Goal: Complete application form: Complete application form

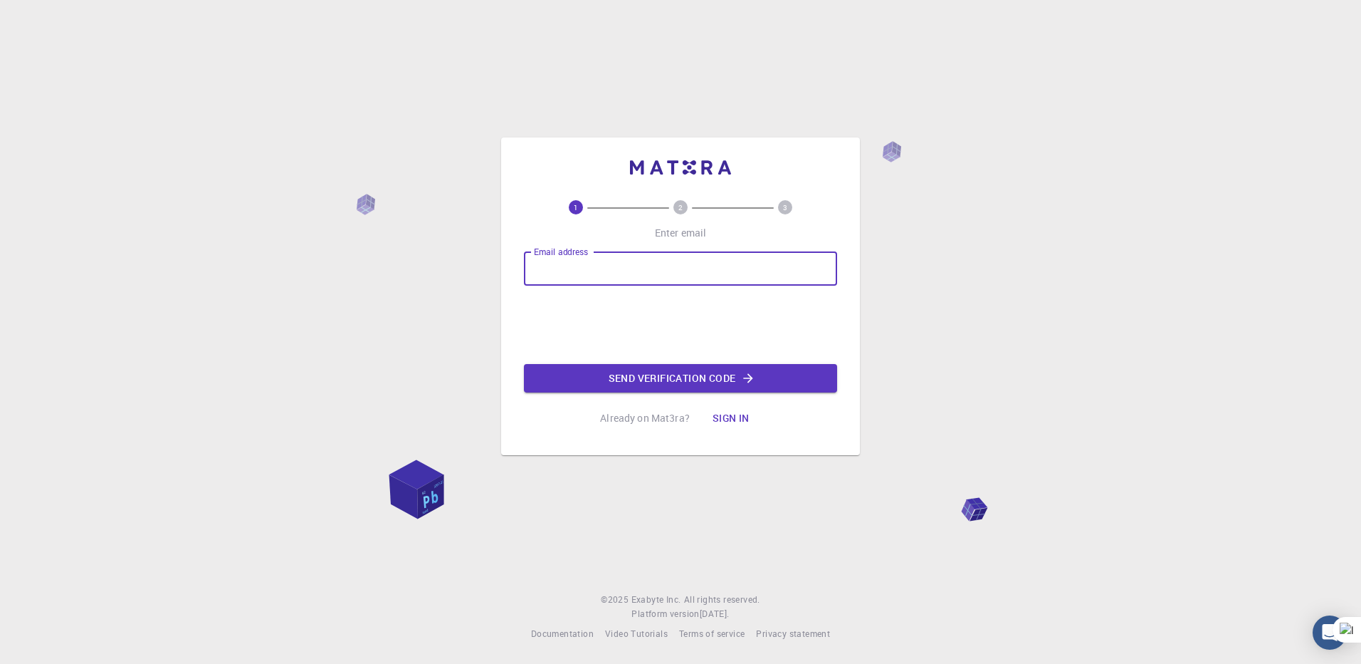
type input "[EMAIL_ADDRESS][DOMAIN_NAME]"
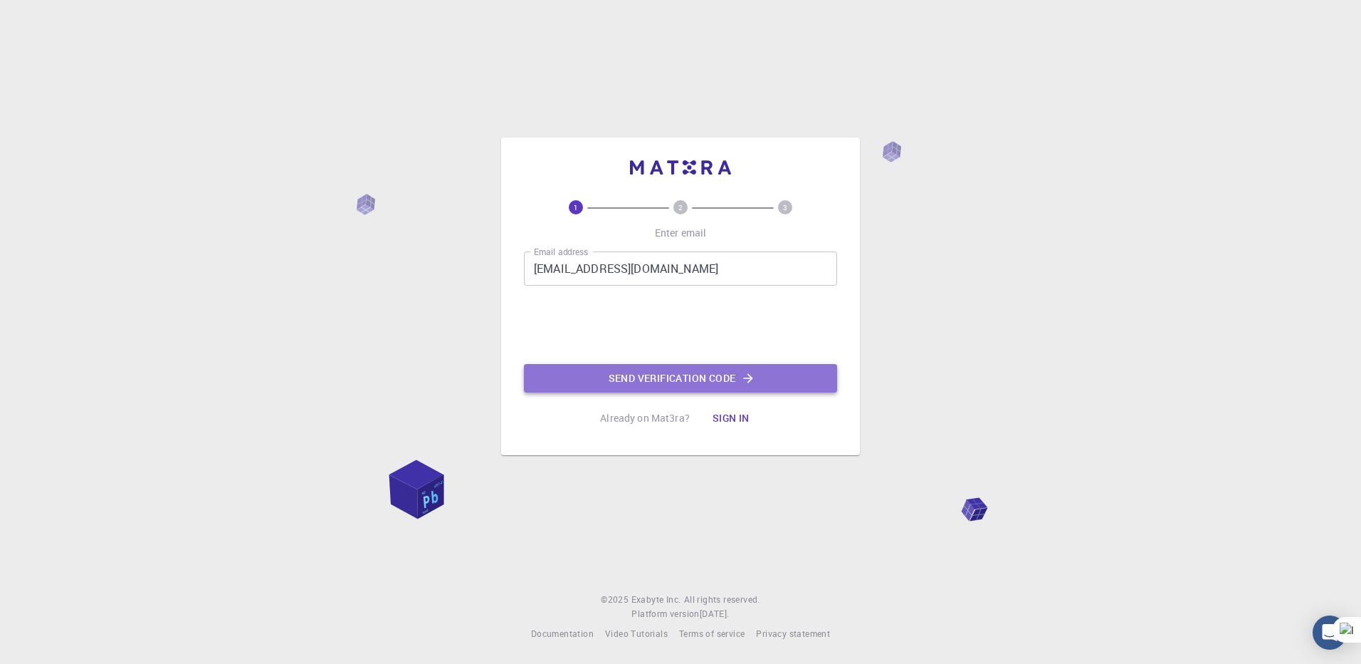
click at [677, 377] on button "Send verification code" at bounding box center [680, 378] width 313 height 28
click at [795, 382] on button "Send verification code" at bounding box center [680, 378] width 313 height 28
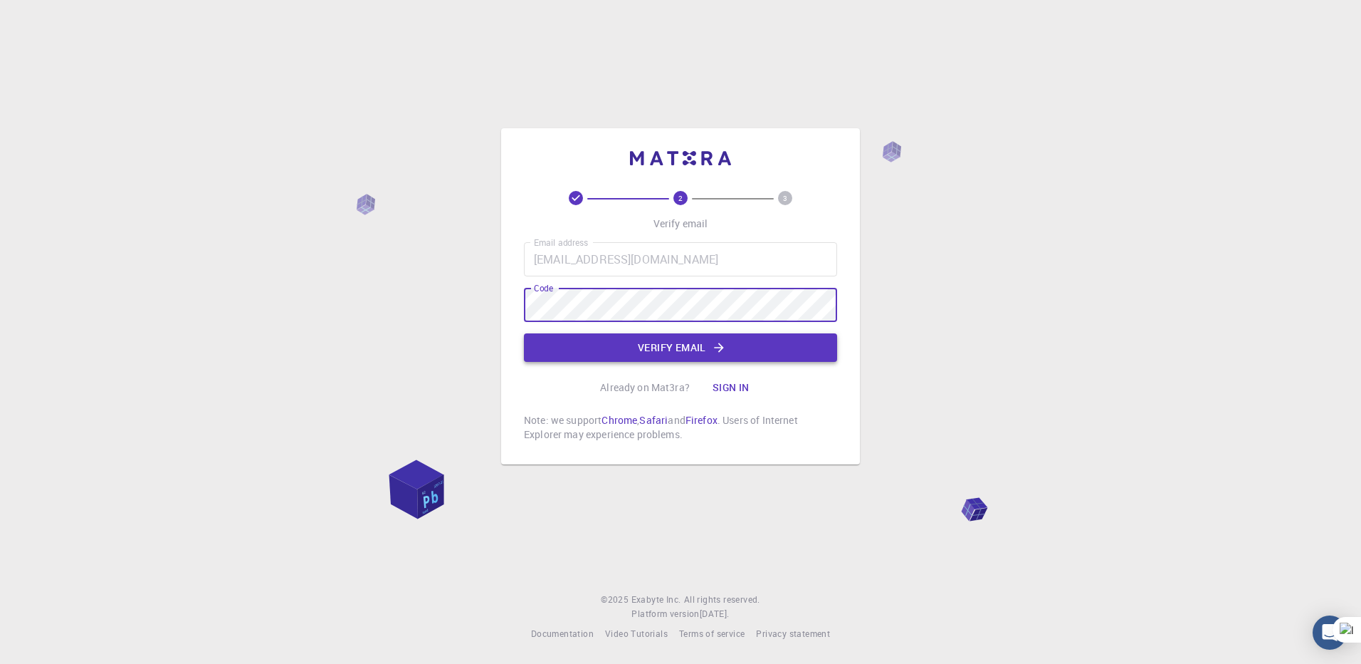
click at [730, 346] on button "Verify email" at bounding box center [680, 347] width 313 height 28
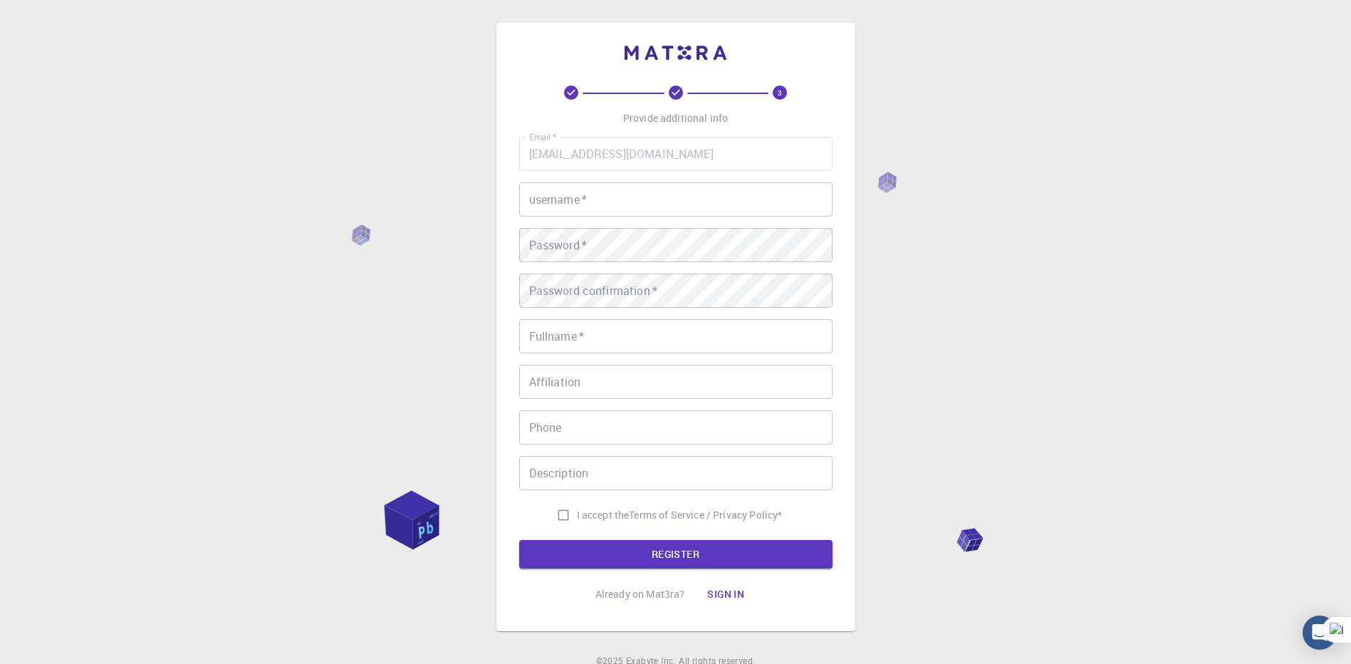
click at [633, 197] on input "username   *" at bounding box center [675, 199] width 313 height 34
click at [607, 333] on input "Fullname   *" at bounding box center [675, 336] width 313 height 34
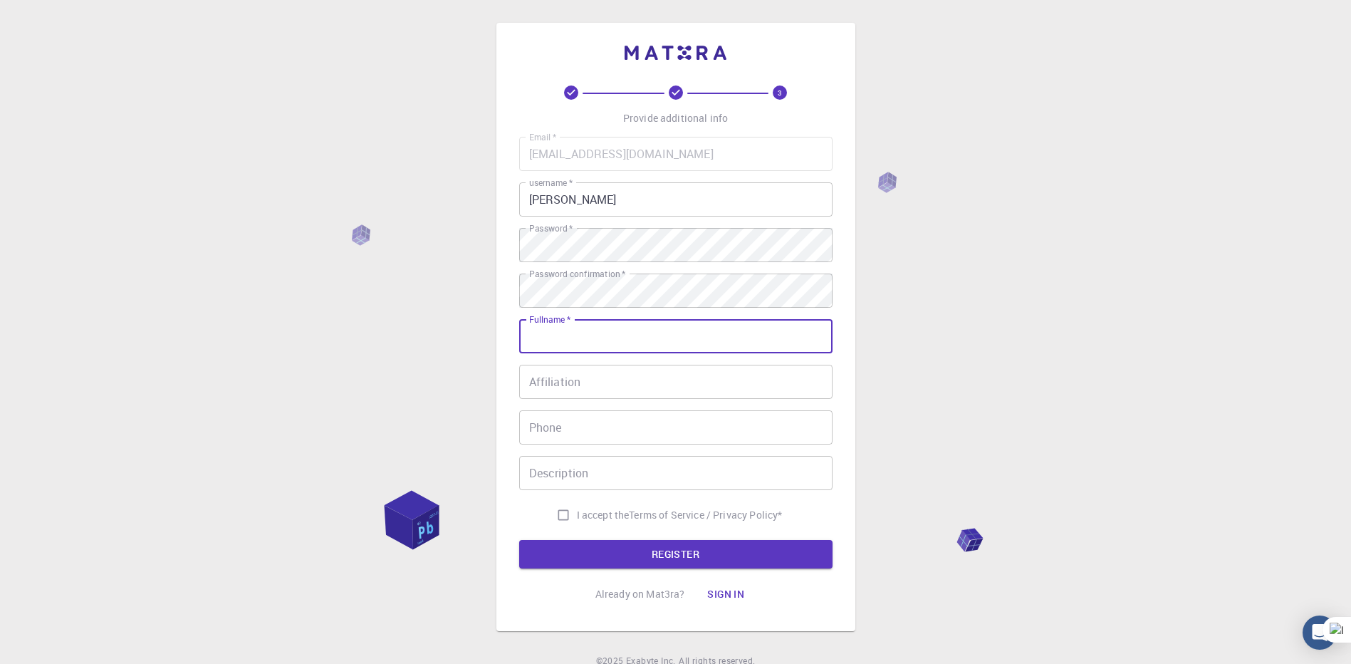
click at [664, 193] on input "[PERSON_NAME]" at bounding box center [675, 199] width 313 height 34
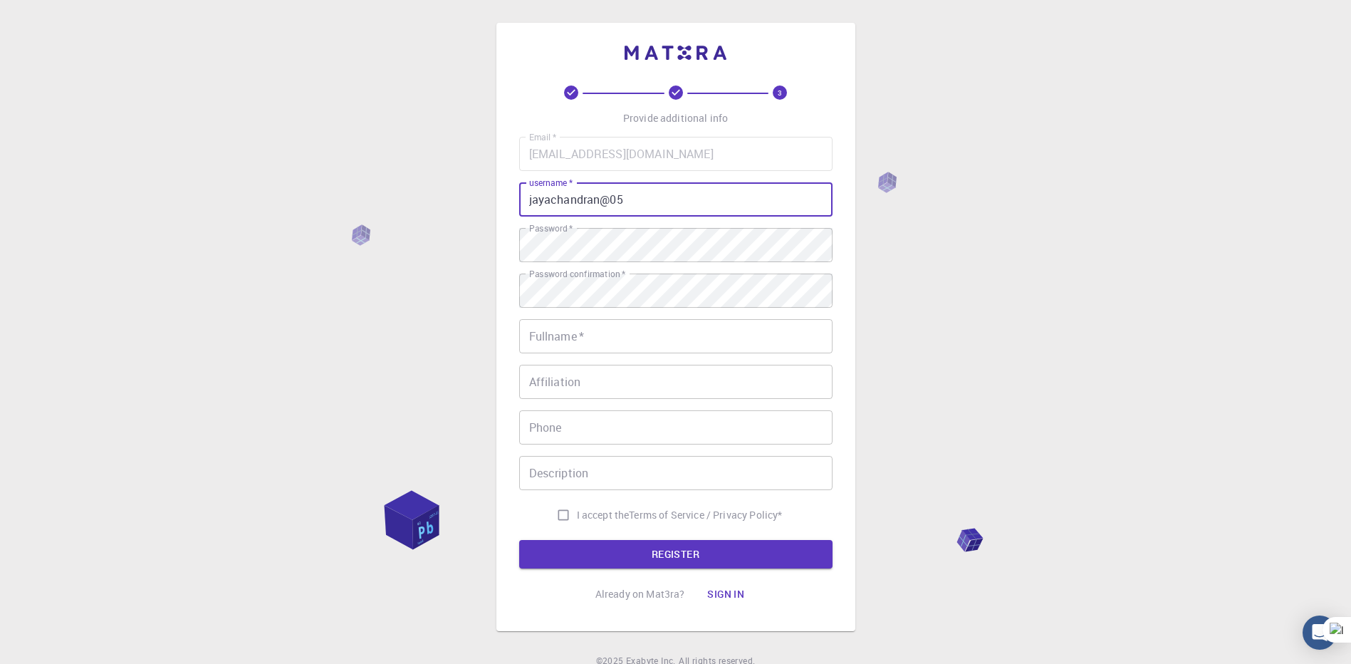
type input "jayachandran@05"
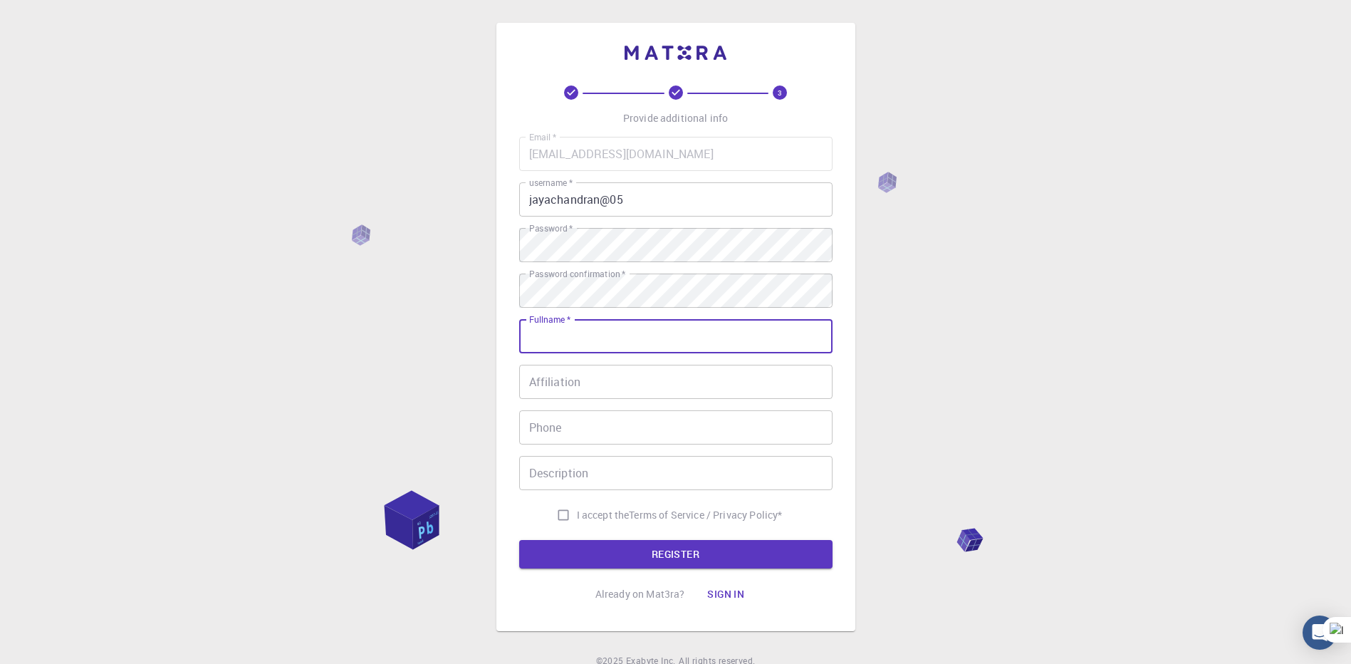
click at [649, 339] on input "Fullname   *" at bounding box center [675, 336] width 313 height 34
type input "[PERSON_NAME]"
click at [616, 378] on input "Affiliation" at bounding box center [675, 382] width 313 height 34
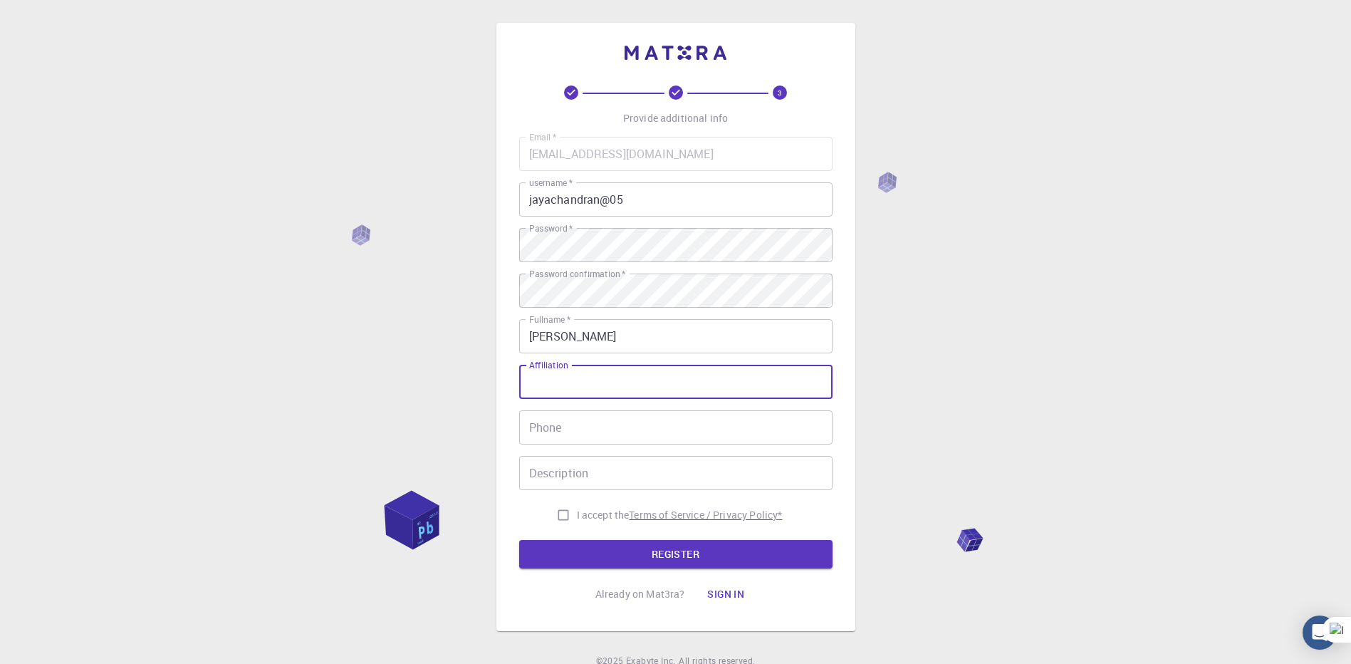
click at [640, 518] on p "Terms of Service / Privacy Policy *" at bounding box center [705, 515] width 153 height 14
click at [559, 517] on input "I accept the Terms of Service / Privacy Policy *" at bounding box center [563, 514] width 27 height 27
checkbox input "true"
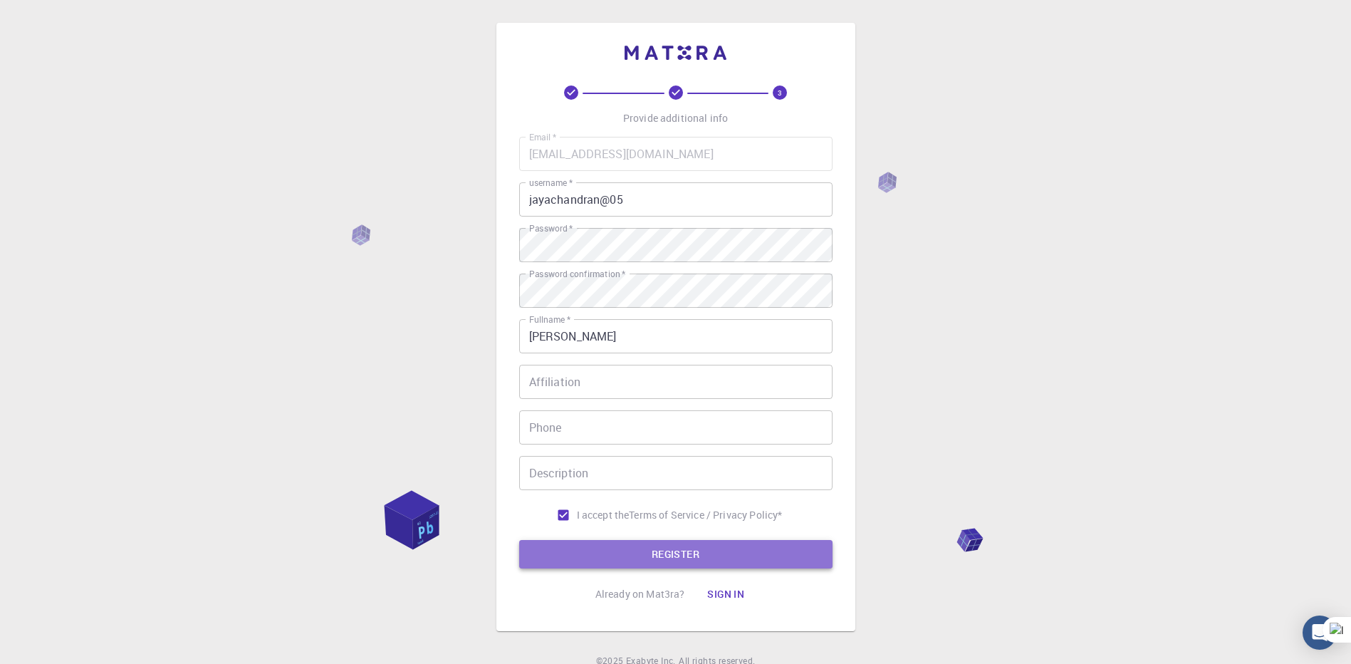
click at [614, 551] on button "REGISTER" at bounding box center [675, 554] width 313 height 28
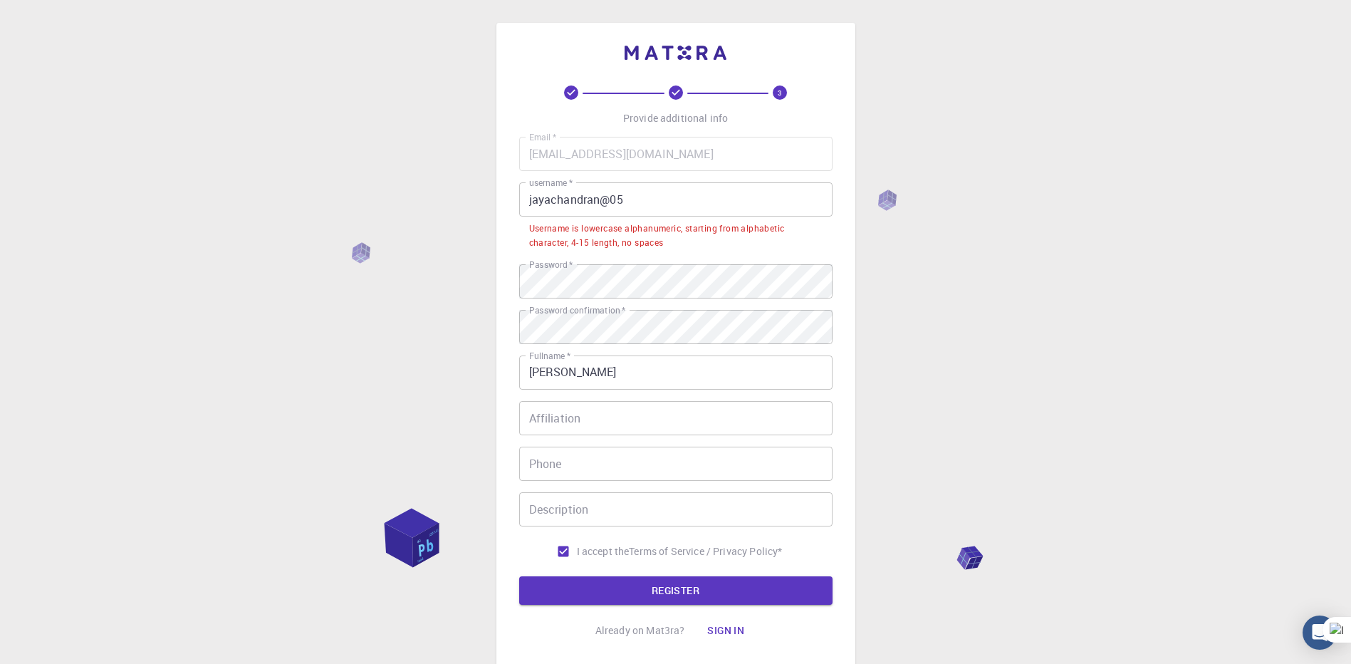
click at [675, 204] on input "jayachandran@05" at bounding box center [675, 199] width 313 height 34
drag, startPoint x: 630, startPoint y: 204, endPoint x: 603, endPoint y: 205, distance: 27.1
click at [603, 205] on input "jayachandran@05" at bounding box center [675, 199] width 313 height 34
click at [707, 204] on input "jayachandran@05" at bounding box center [675, 199] width 313 height 34
drag, startPoint x: 622, startPoint y: 201, endPoint x: 602, endPoint y: 204, distance: 20.0
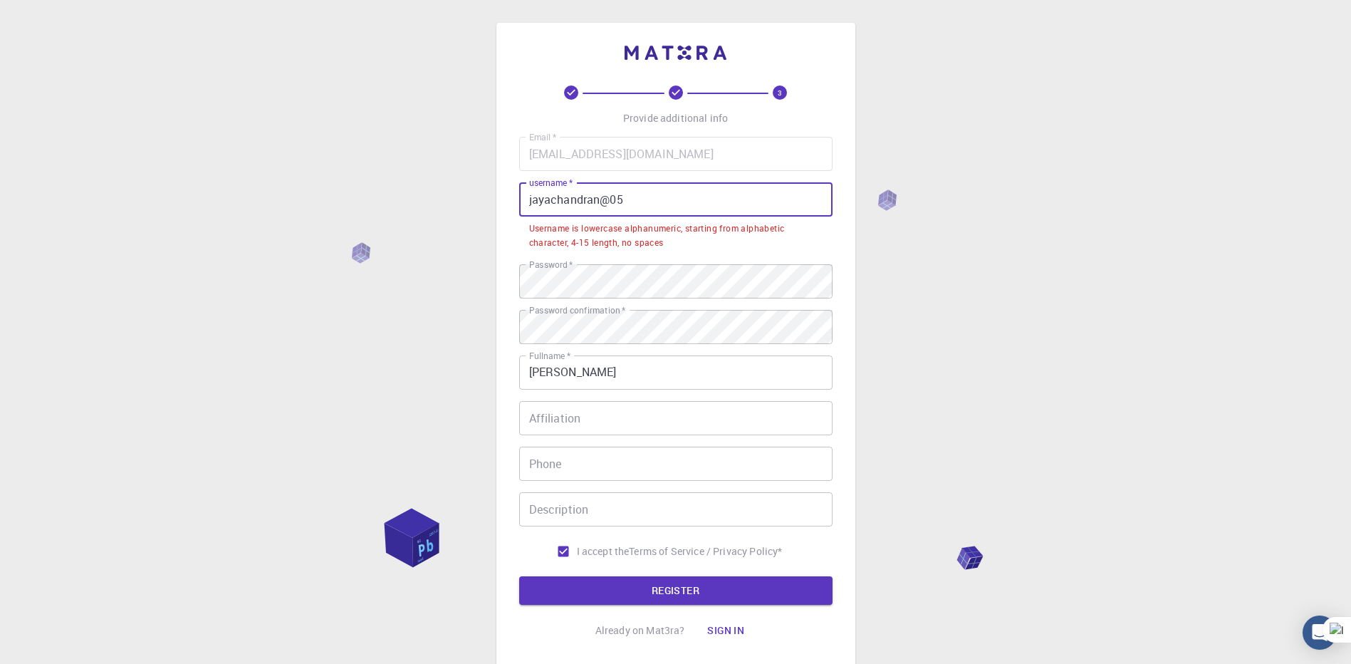
click at [602, 204] on input "jayachandran@05" at bounding box center [675, 199] width 313 height 34
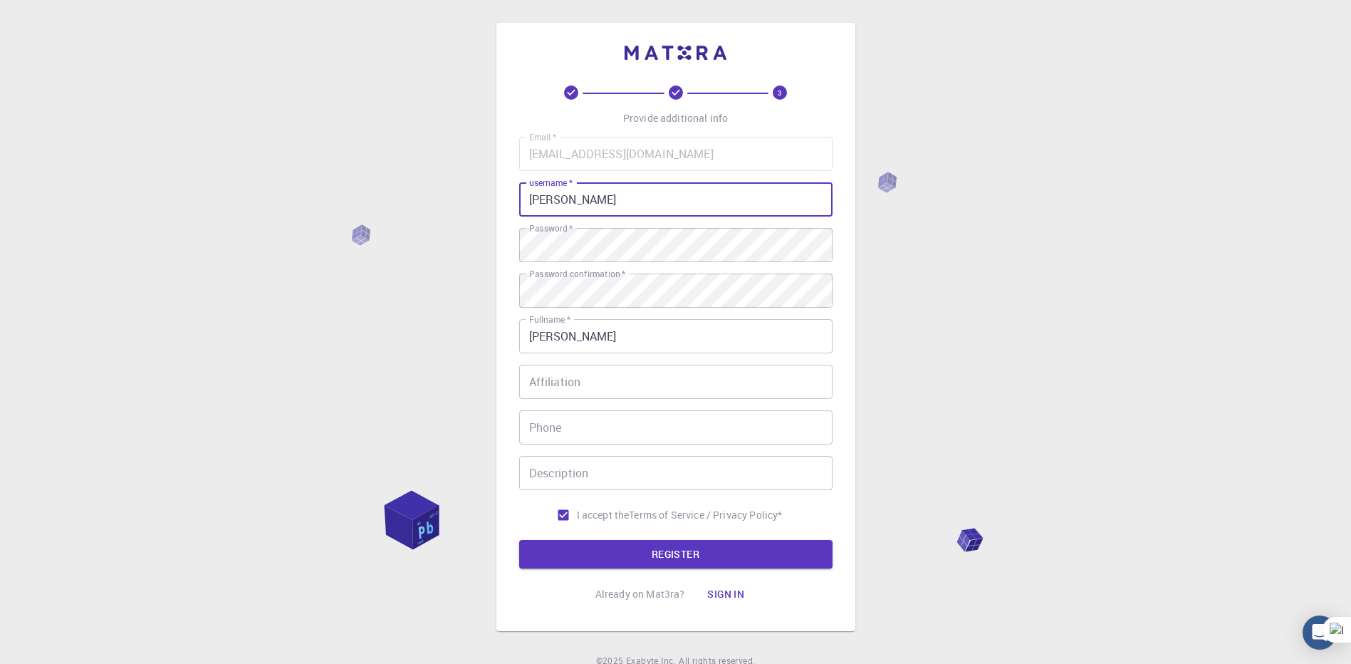
type input "[PERSON_NAME]"
click at [839, 221] on div "3 Provide additional info Email   * [EMAIL_ADDRESS][DOMAIN_NAME] Email   * user…" at bounding box center [675, 327] width 359 height 608
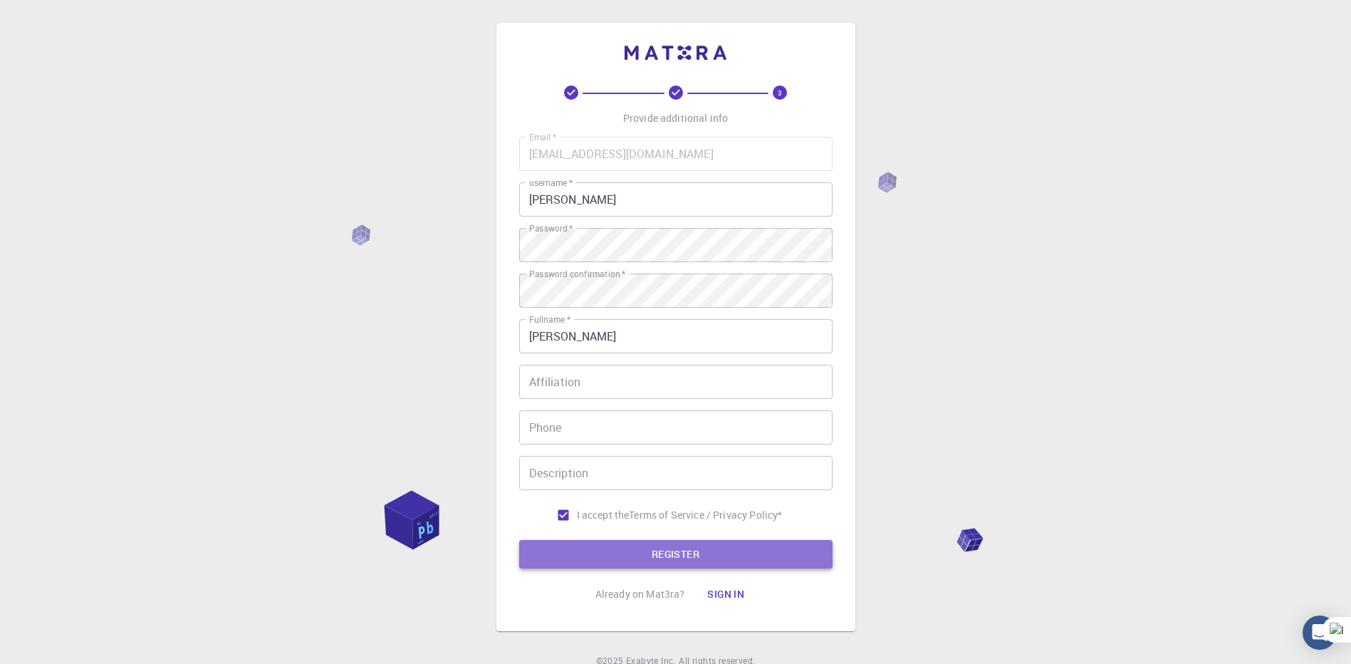
click at [619, 554] on button "REGISTER" at bounding box center [675, 554] width 313 height 28
click at [653, 552] on button "REGISTER" at bounding box center [675, 554] width 313 height 28
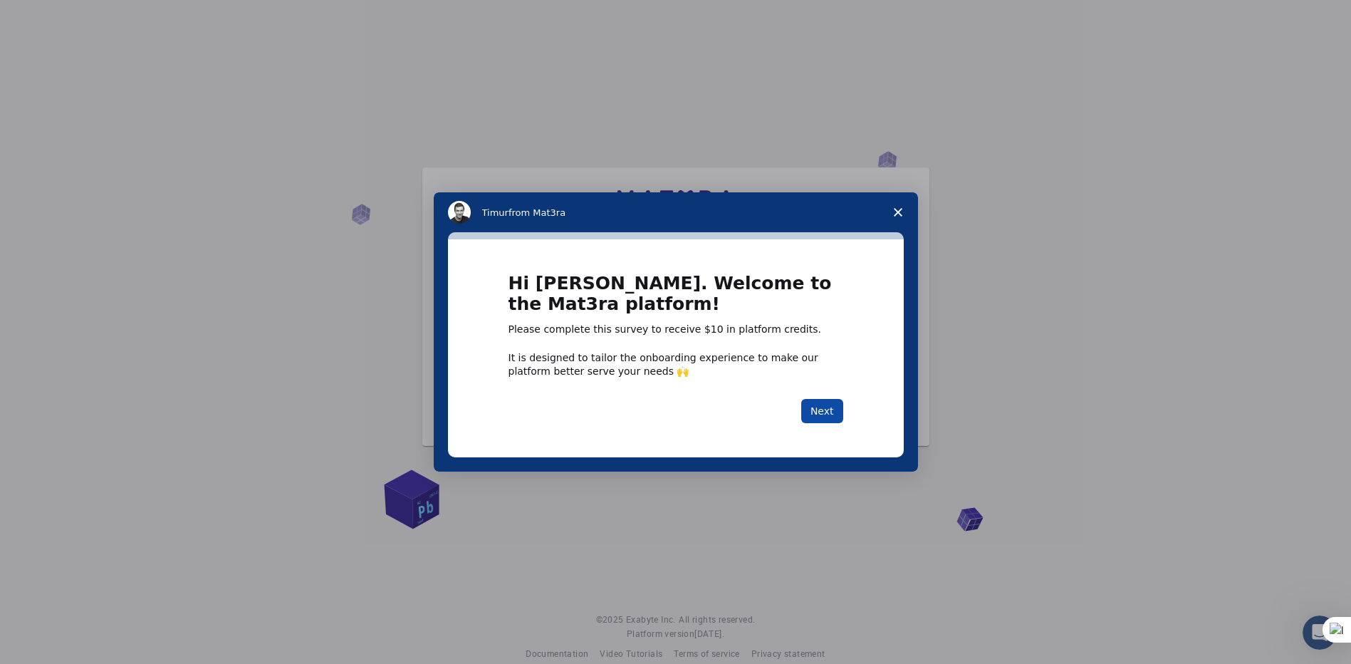
click at [824, 415] on button "Next" at bounding box center [822, 411] width 42 height 24
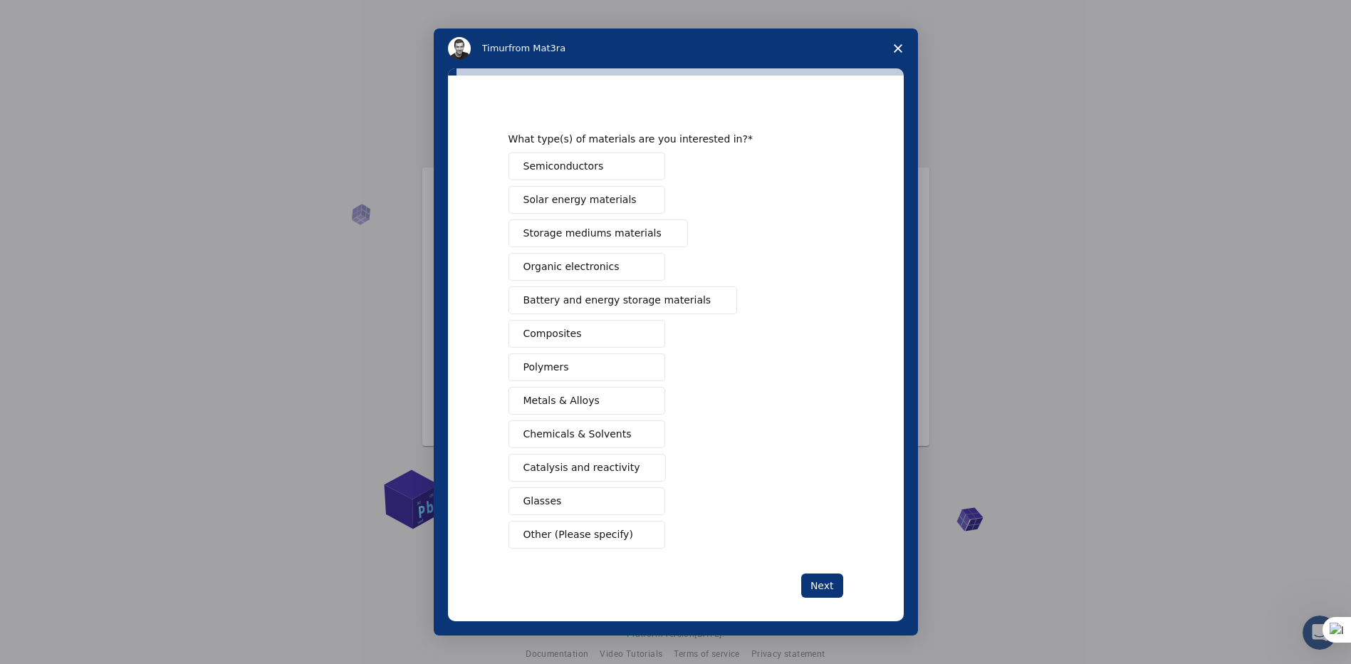
scroll to position [23, 0]
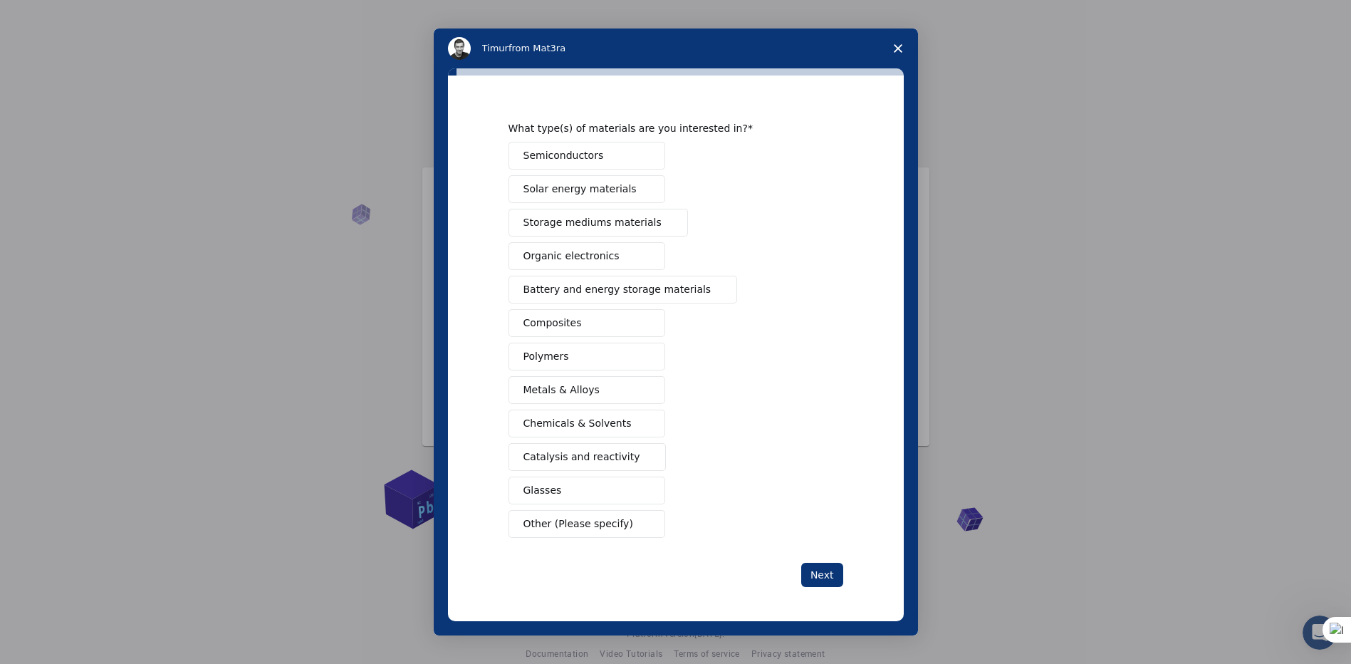
click at [594, 190] on span "Solar energy materials" at bounding box center [579, 189] width 113 height 15
click at [824, 574] on button "Next" at bounding box center [822, 574] width 42 height 24
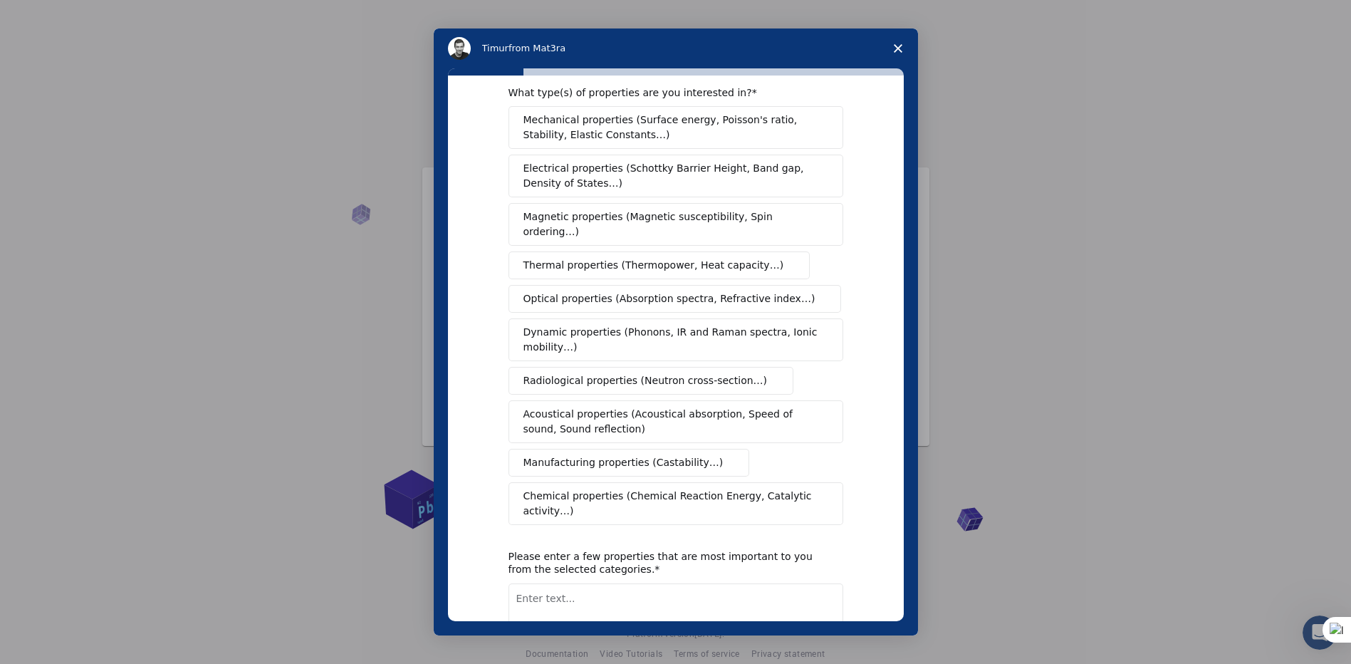
click at [713, 137] on span "Mechanical properties (Surface energy, Poisson's ratio, Stability, Elastic Cons…" at bounding box center [671, 127] width 297 height 30
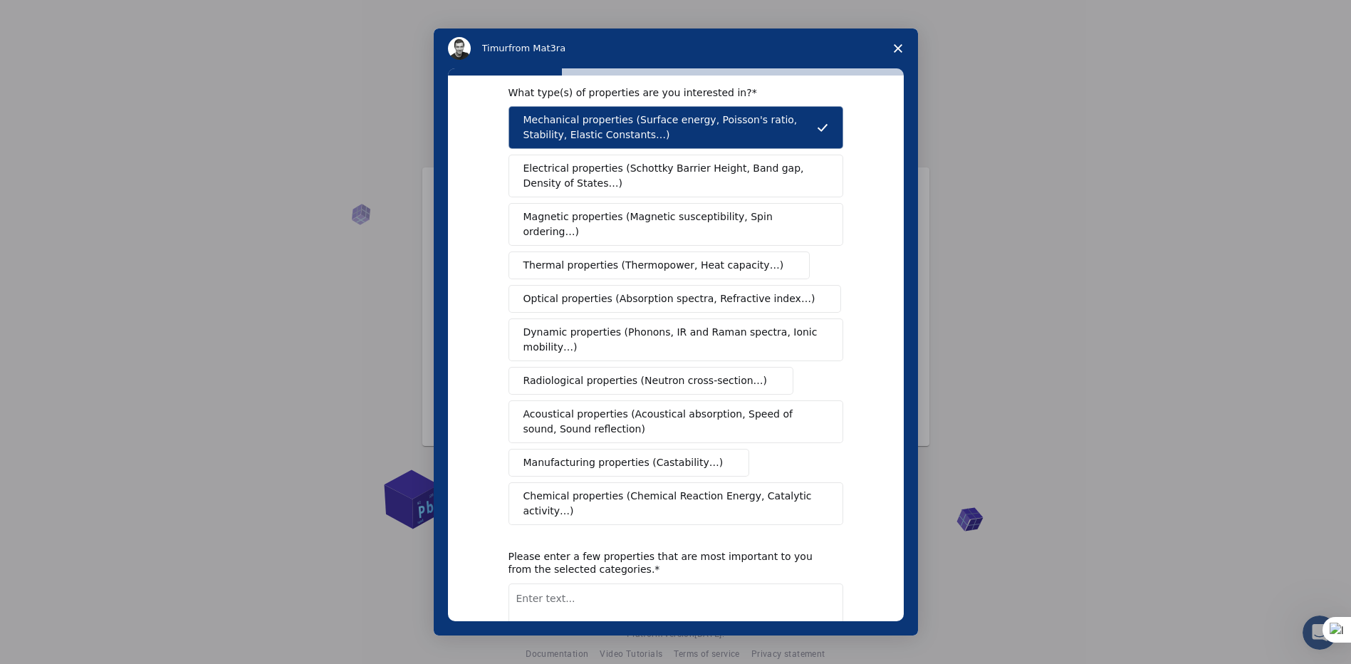
click at [701, 212] on span "Magnetic properties (Magnetic susceptibility, Spin ordering…)" at bounding box center [670, 224] width 294 height 30
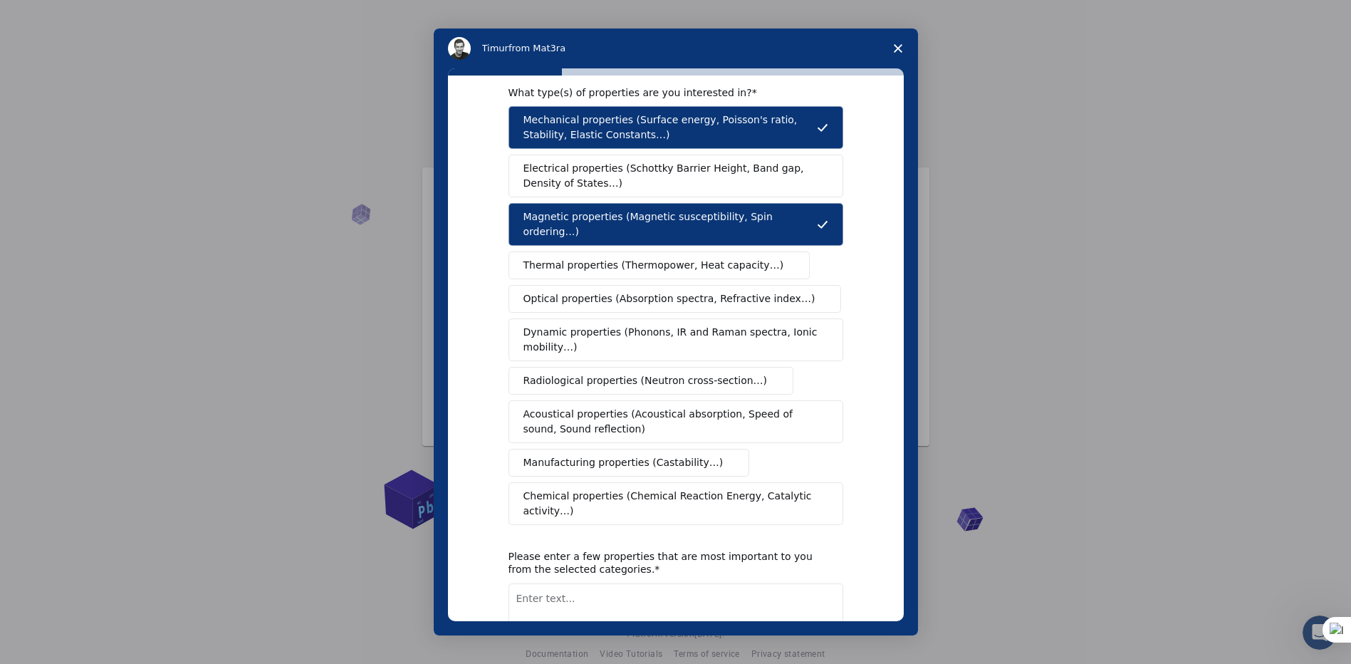
click at [685, 179] on span "Electrical properties (Schottky Barrier Height, Band gap, Density of States…)" at bounding box center [671, 176] width 296 height 30
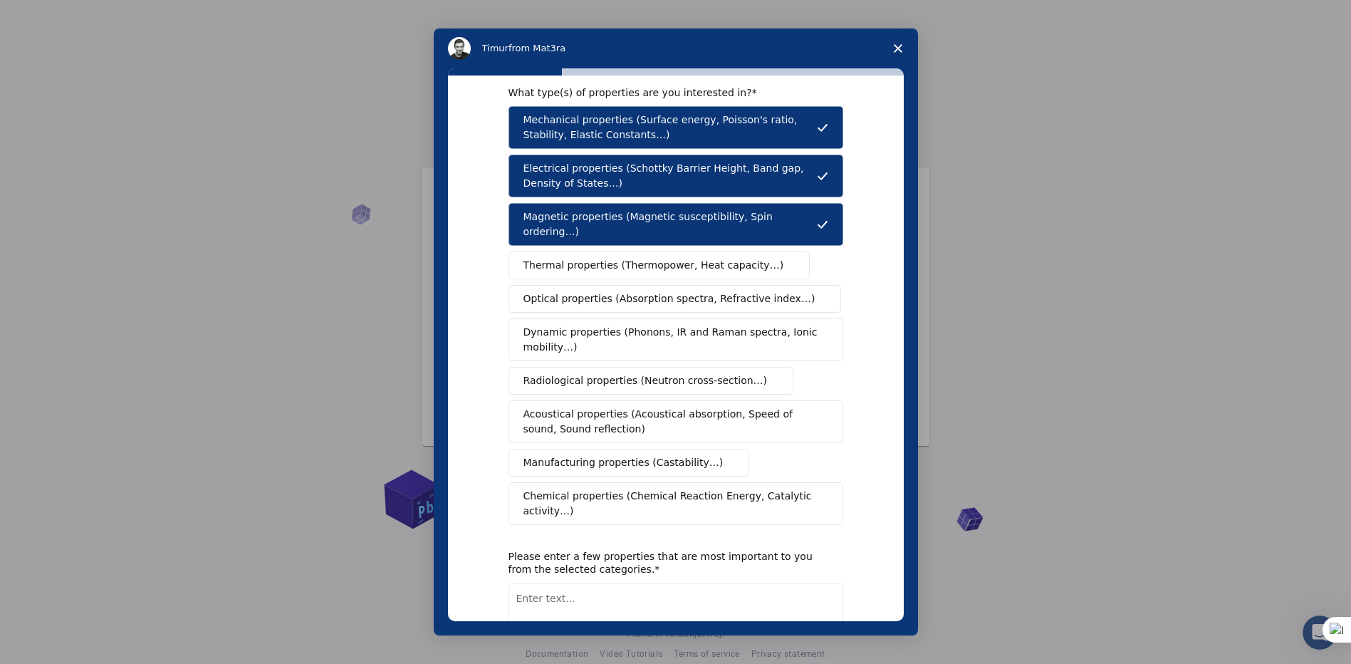
click at [668, 258] on span "Thermal properties (Thermopower, Heat capacity…)" at bounding box center [653, 265] width 261 height 15
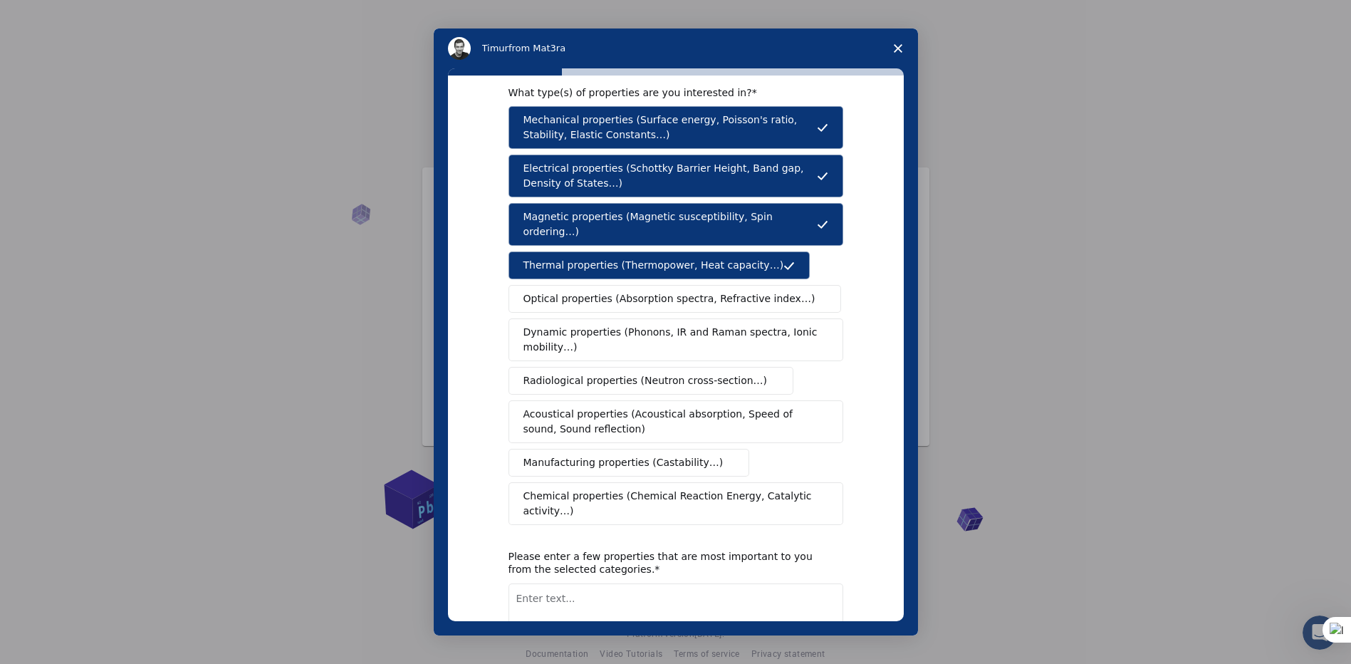
click at [686, 285] on button "Optical properties (Absorption spectra, Refractive index…)" at bounding box center [674, 299] width 333 height 28
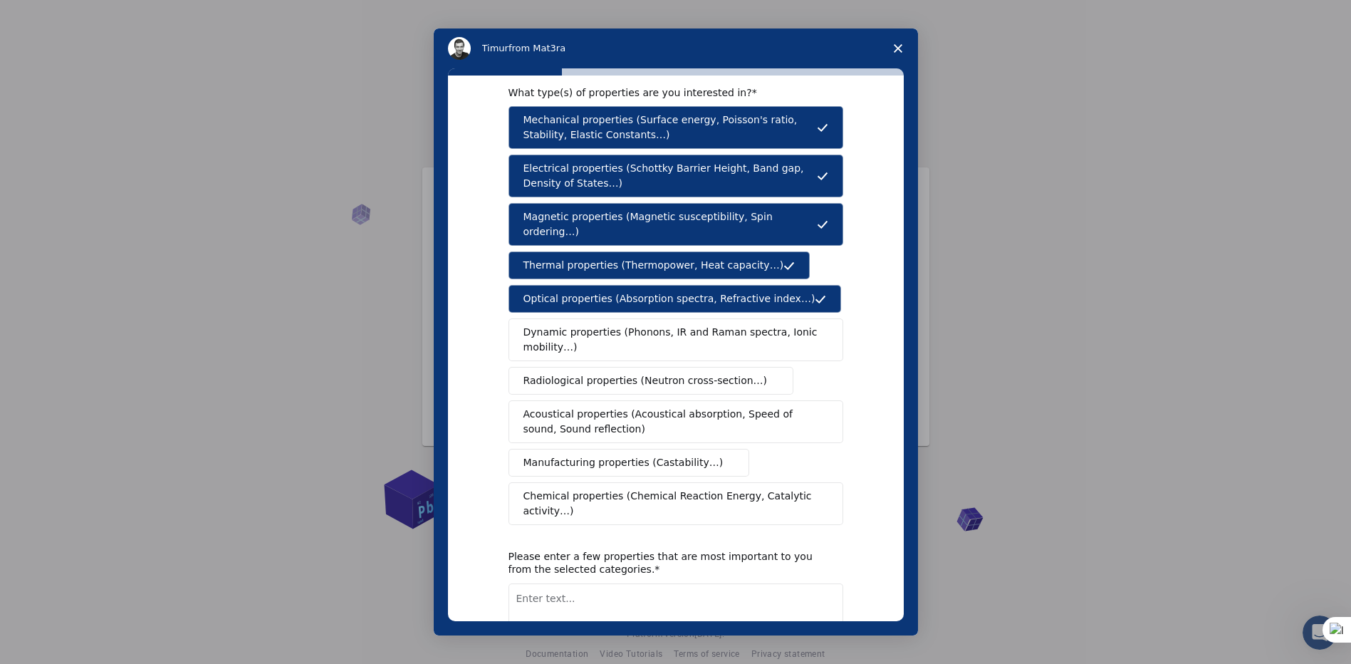
click at [676, 325] on span "Dynamic properties (Phonons, IR and Raman spectra, Ionic mobility…)" at bounding box center [670, 340] width 295 height 30
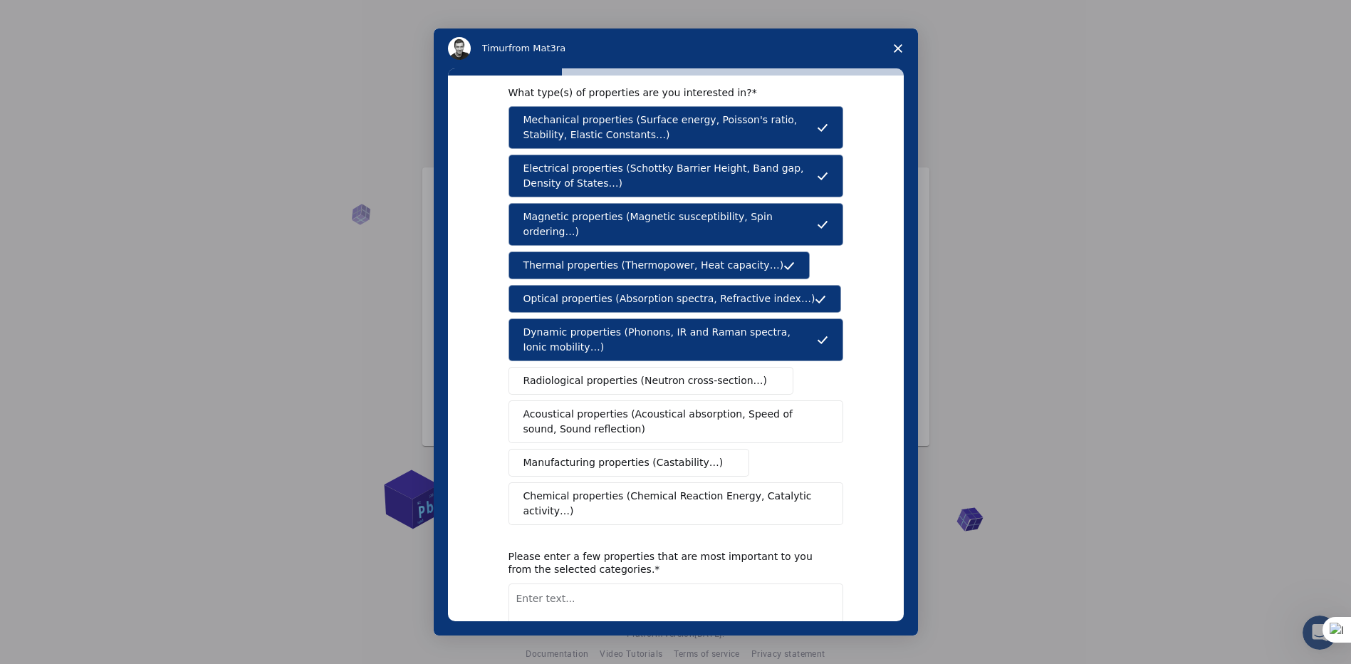
click at [641, 373] on span "Radiological properties (Neutron cross-section…)" at bounding box center [645, 380] width 244 height 15
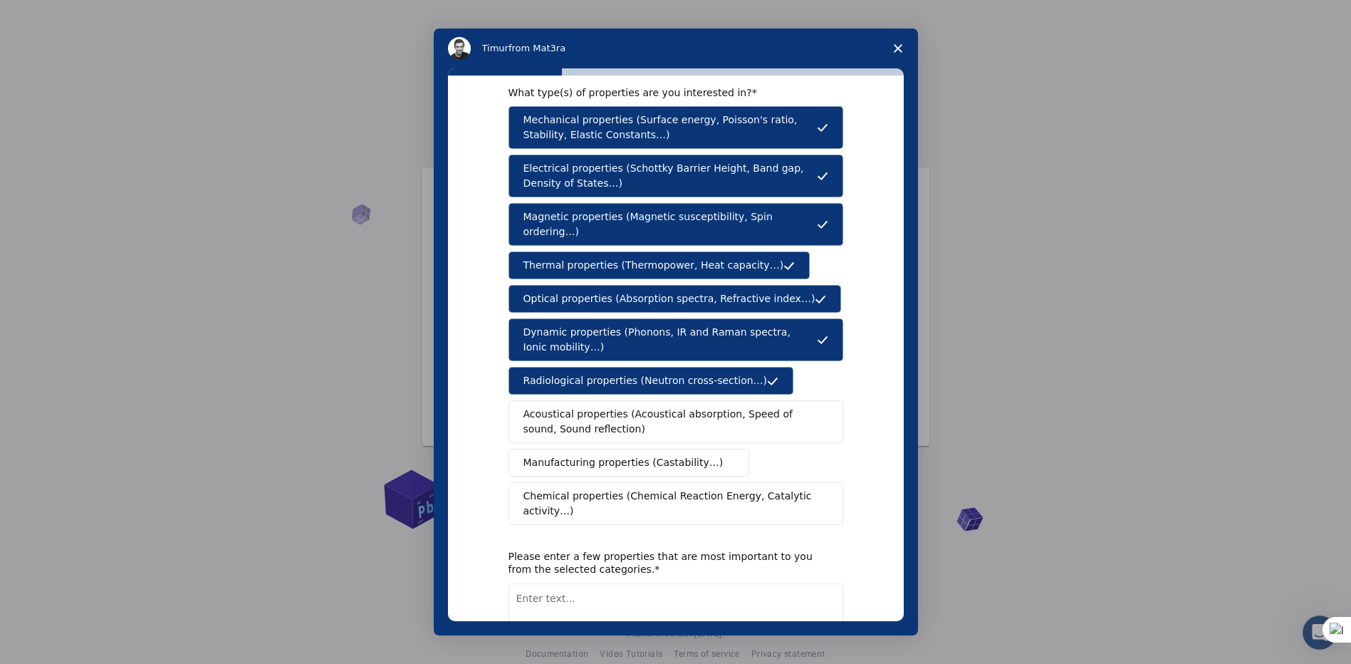
click at [602, 407] on span "Acoustical properties (Acoustical absorption, Speed of sound, Sound reflection)" at bounding box center [671, 422] width 296 height 30
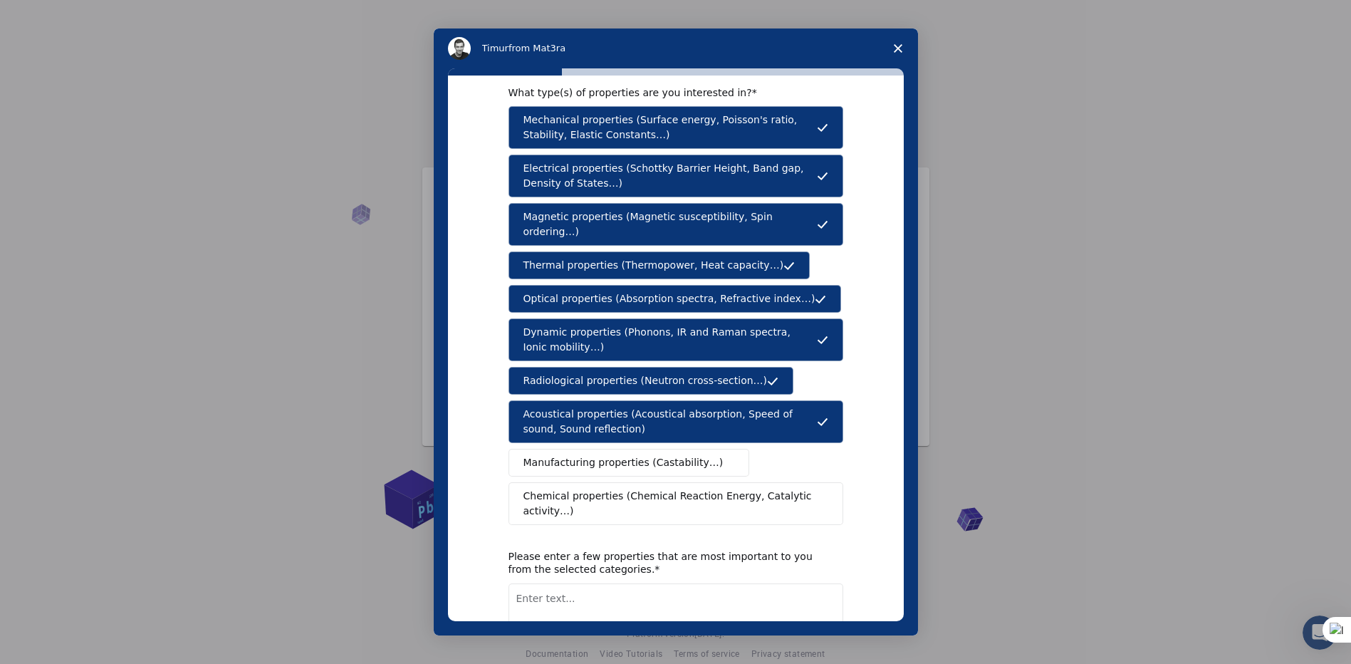
click at [585, 455] on span "Manufacturing properties (Castability…)" at bounding box center [623, 462] width 200 height 15
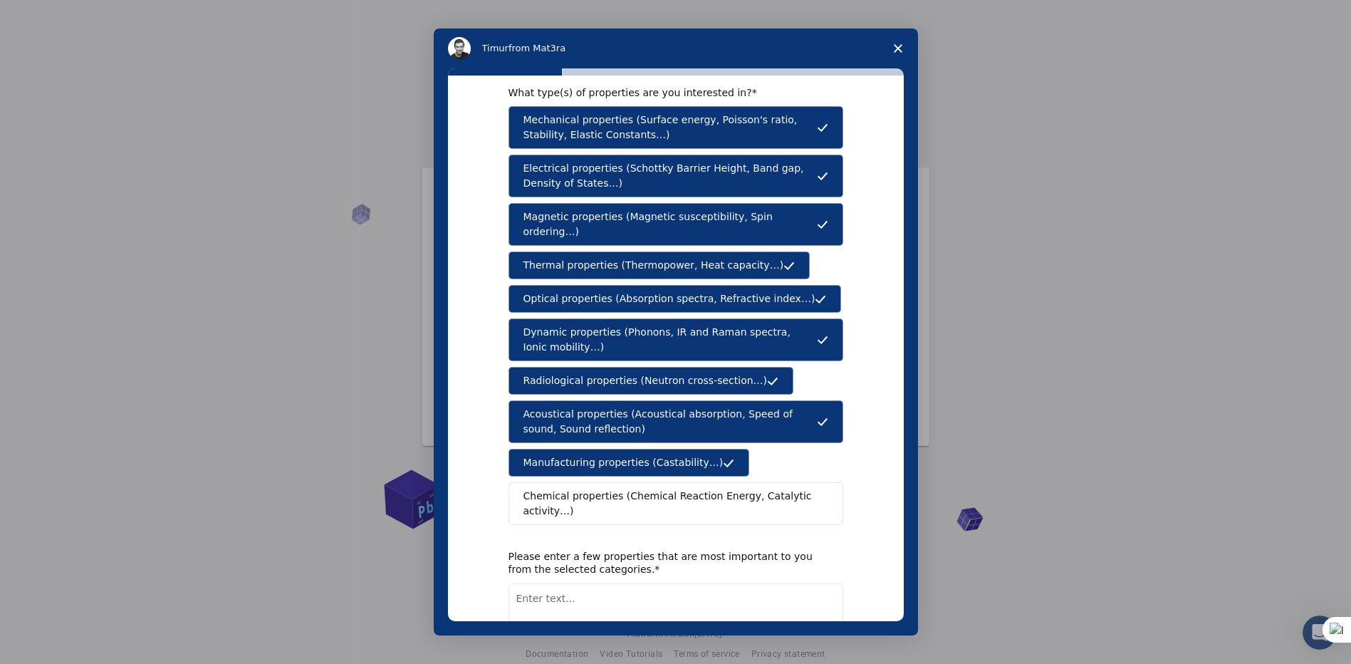
click at [582, 488] on span "Chemical properties (Chemical Reaction Energy, Catalytic activity…)" at bounding box center [670, 503] width 295 height 30
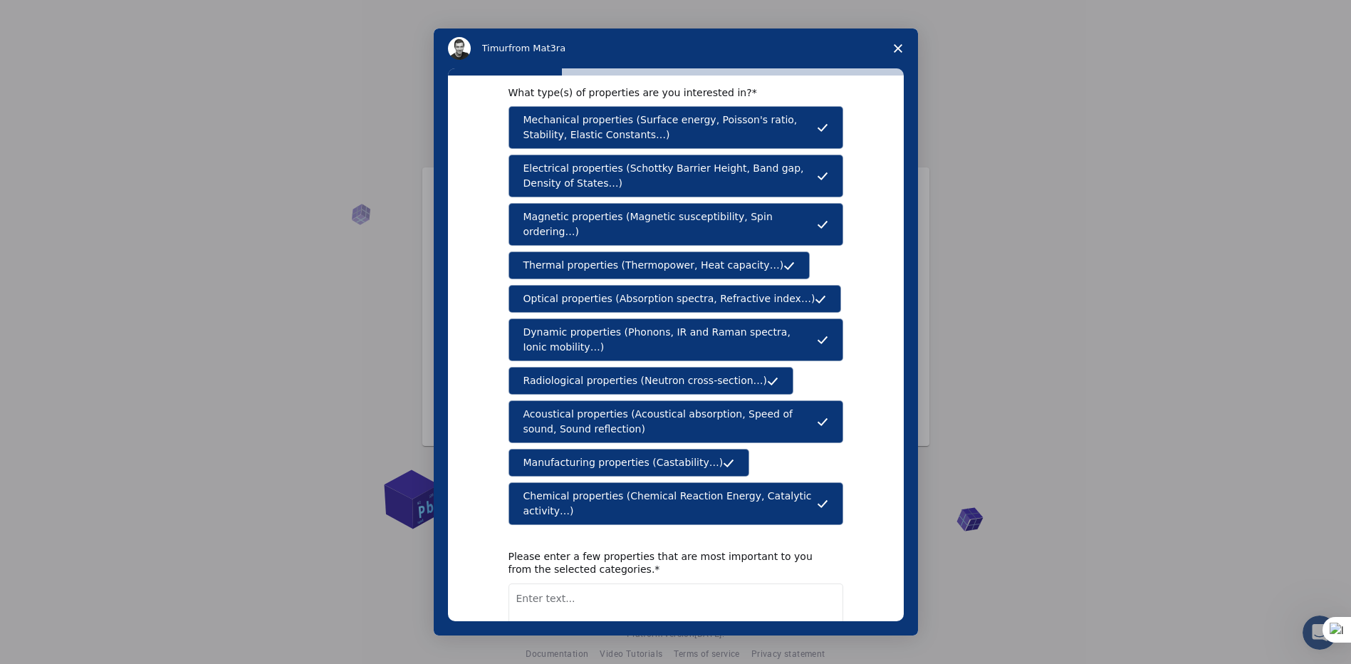
click at [622, 583] on textarea "Enter text..." at bounding box center [675, 612] width 335 height 58
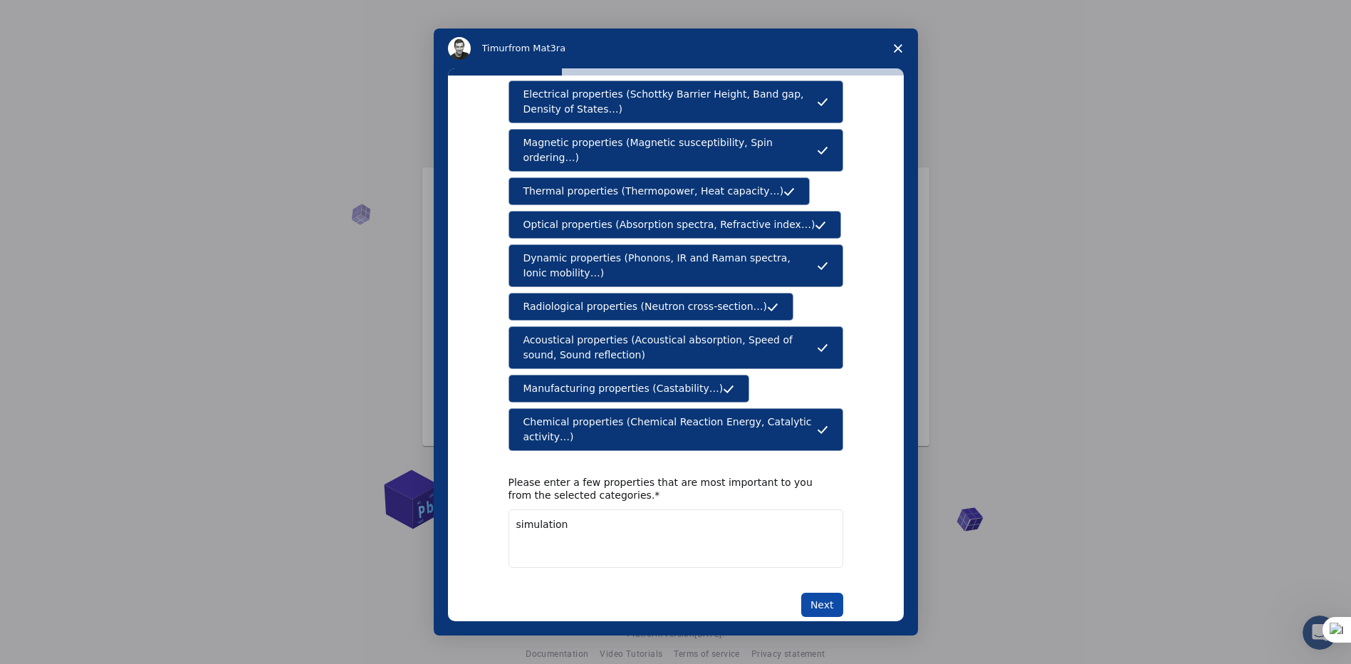
type textarea "simulation"
click at [820, 592] on button "Next" at bounding box center [822, 604] width 42 height 24
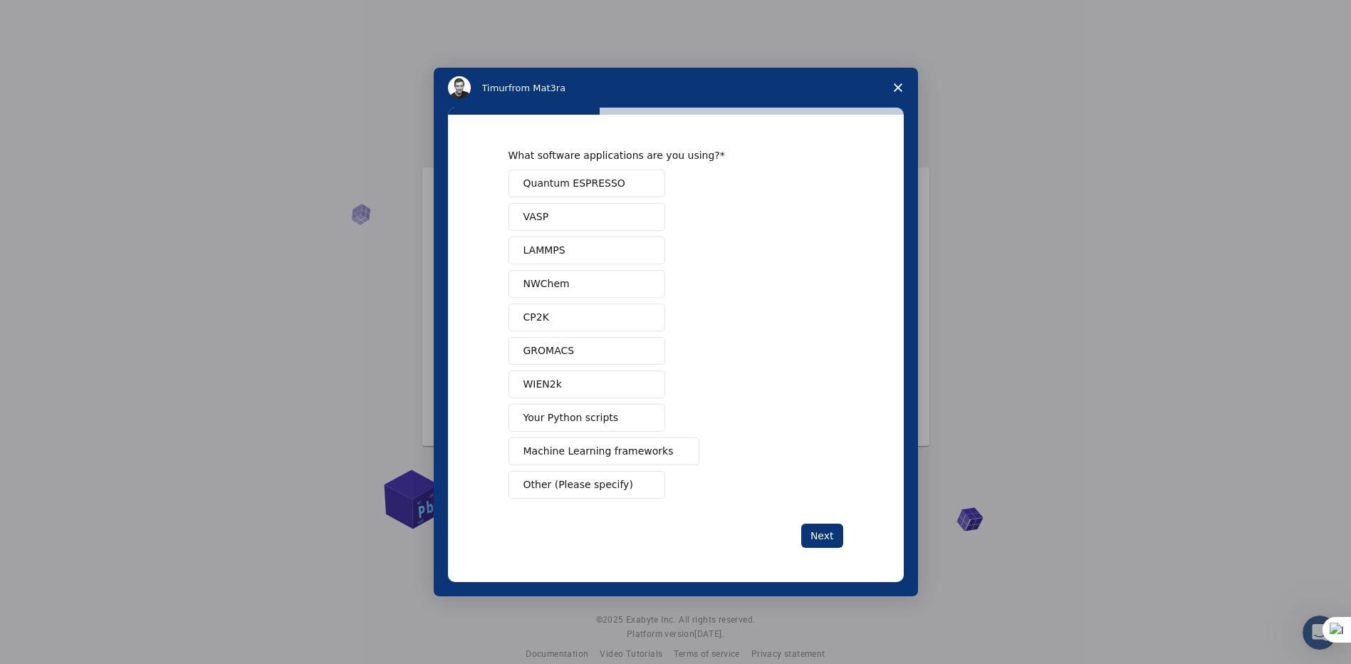
click at [615, 422] on button "Your Python scripts" at bounding box center [586, 418] width 157 height 28
click at [828, 530] on button "Next" at bounding box center [822, 535] width 42 height 24
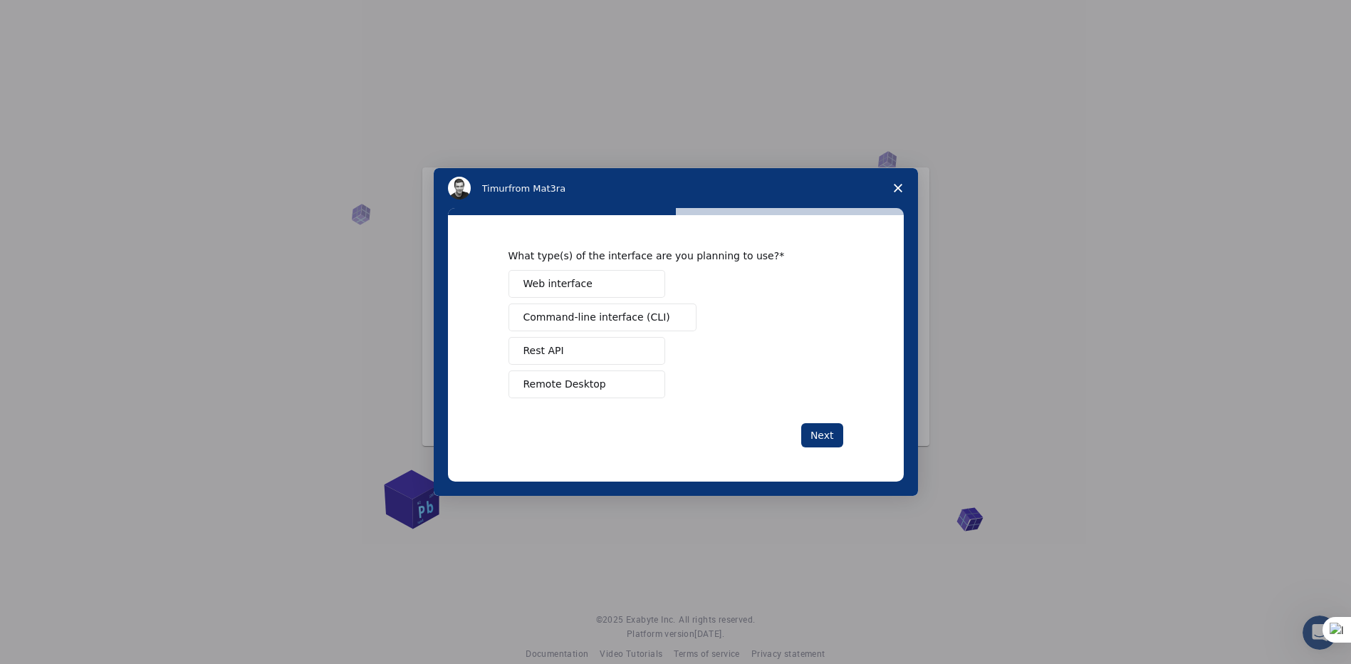
click at [620, 281] on button "Web interface" at bounding box center [586, 284] width 157 height 28
click at [584, 384] on span "Remote Desktop" at bounding box center [564, 384] width 83 height 15
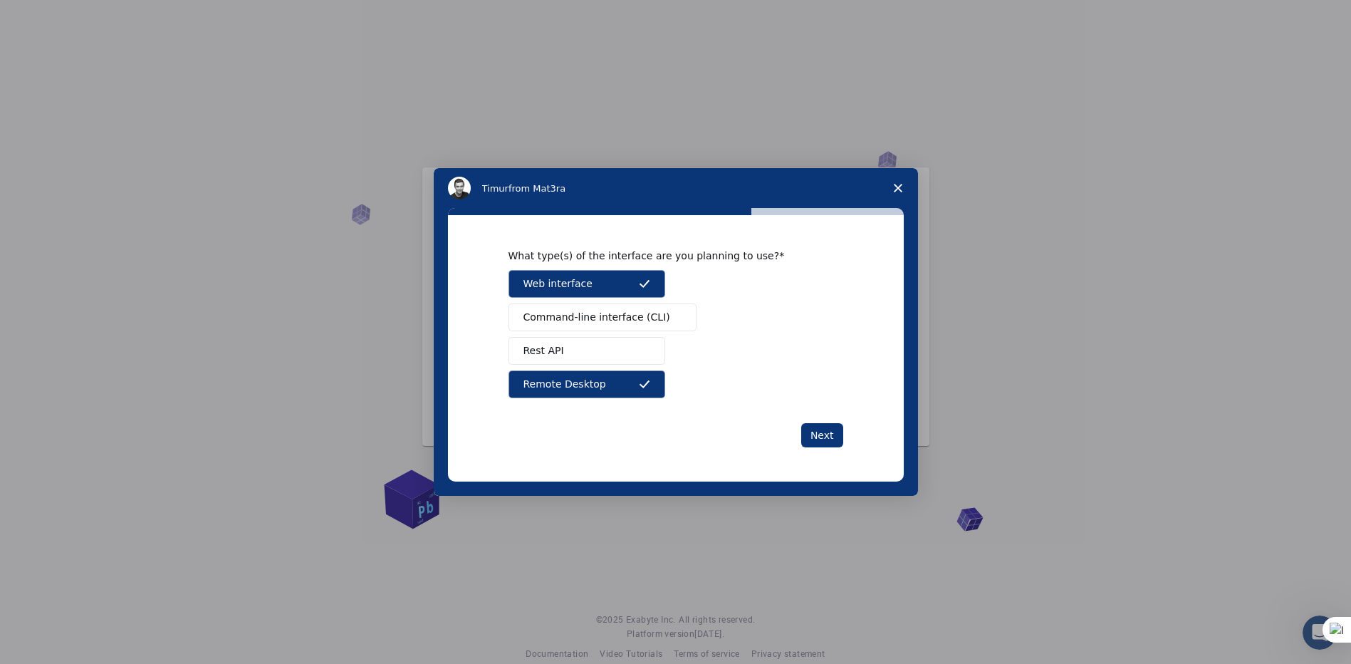
click at [617, 357] on button "Rest API" at bounding box center [586, 351] width 157 height 28
click at [818, 433] on button "Next" at bounding box center [822, 435] width 42 height 24
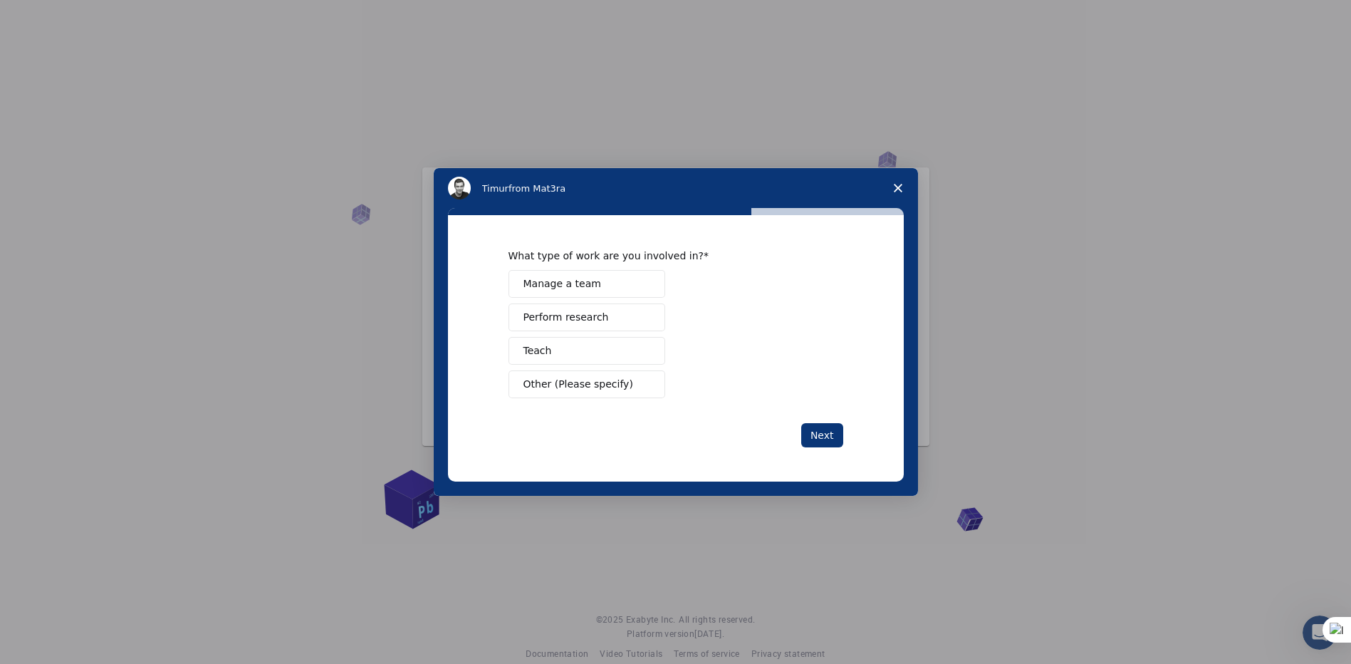
click at [572, 320] on span "Perform research" at bounding box center [565, 317] width 85 height 15
click at [609, 320] on button "Perform research" at bounding box center [586, 317] width 157 height 28
click at [584, 387] on span "Other (Please specify)" at bounding box center [578, 384] width 110 height 15
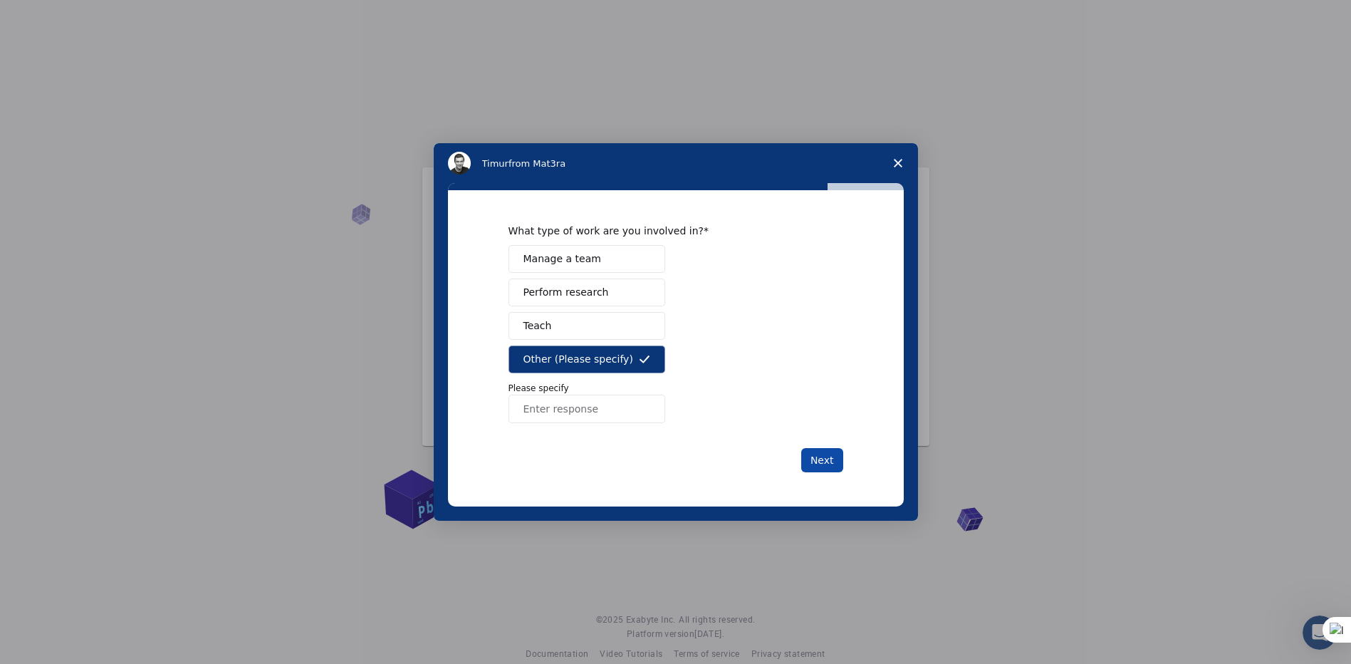
click at [817, 457] on button "Next" at bounding box center [822, 460] width 42 height 24
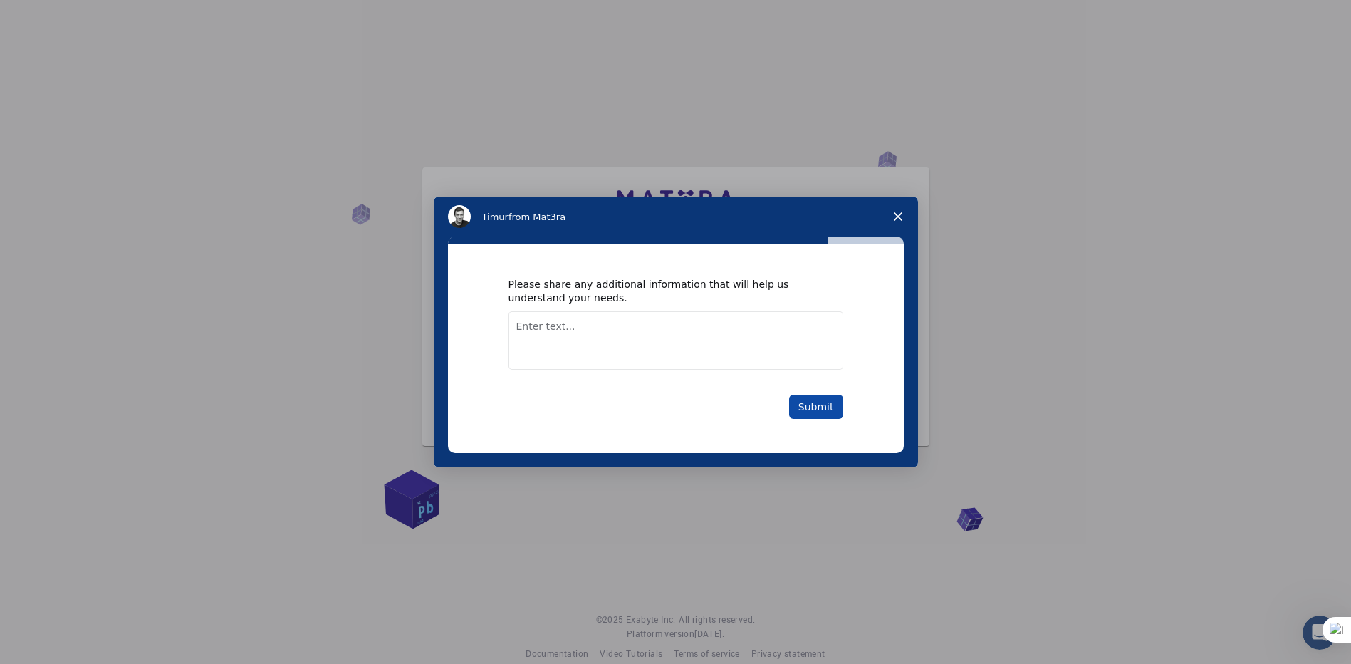
click at [818, 409] on button "Submit" at bounding box center [816, 406] width 54 height 24
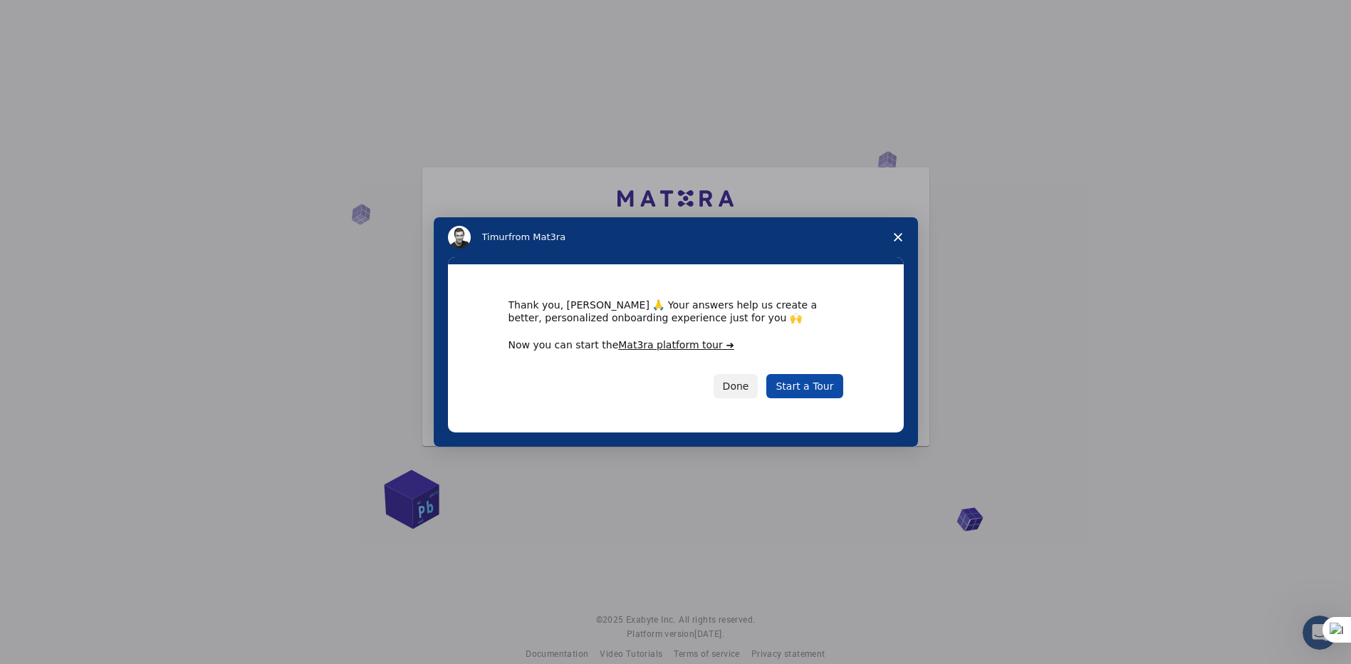
click at [808, 389] on link "Start a Tour" at bounding box center [804, 386] width 76 height 24
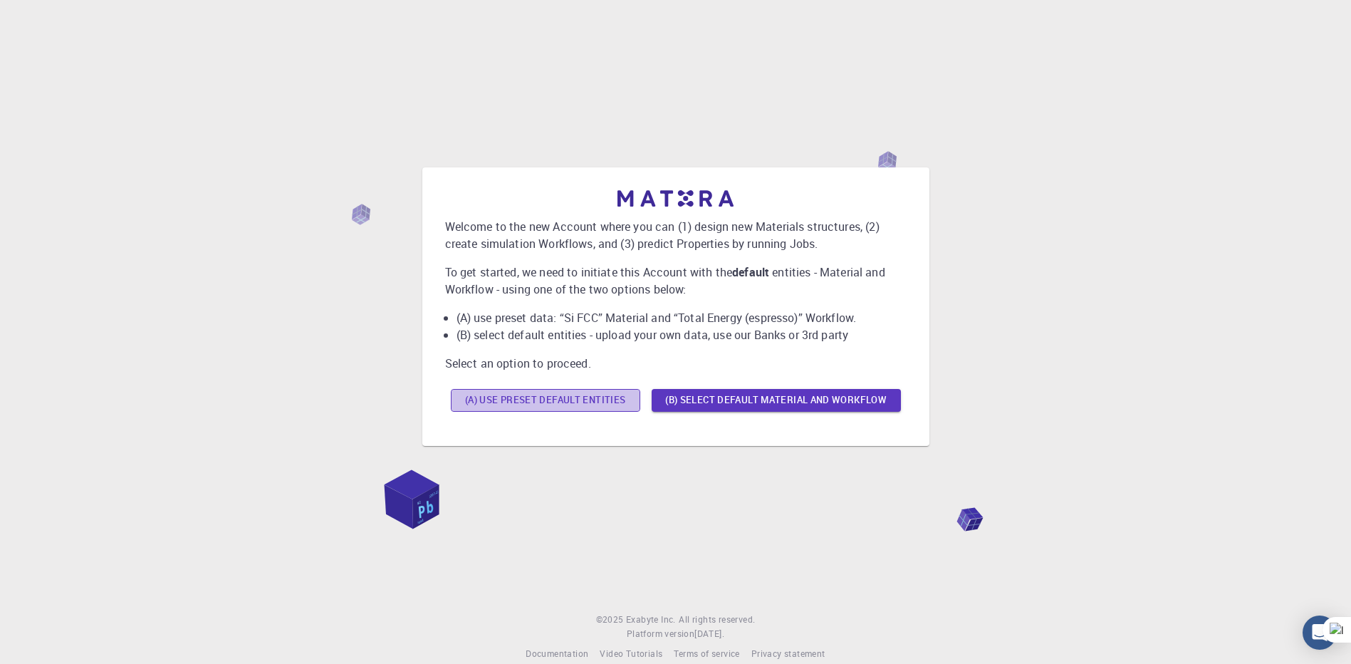
click at [525, 403] on button "(A) Use preset default entities" at bounding box center [545, 400] width 189 height 23
